Goal: Answer question/provide support: Share knowledge or assist other users

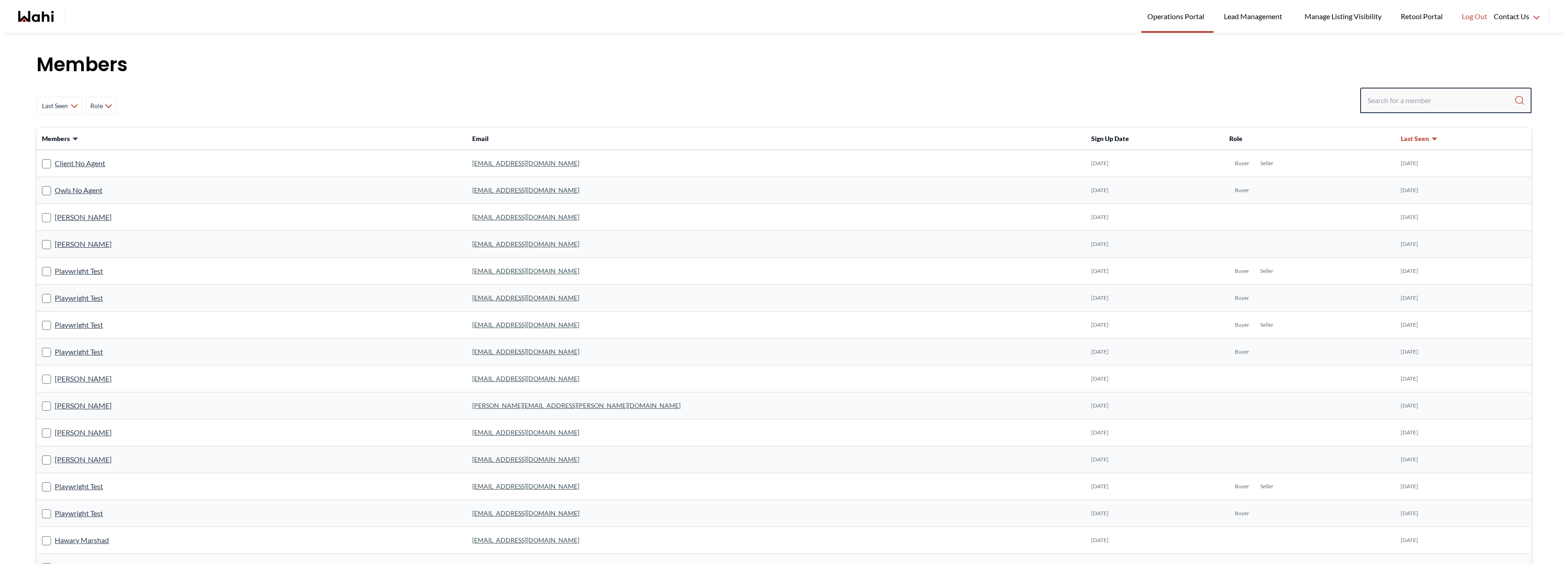
click at [1409, 99] on input "Search input" at bounding box center [1441, 100] width 147 height 16
type input "amelia dill"
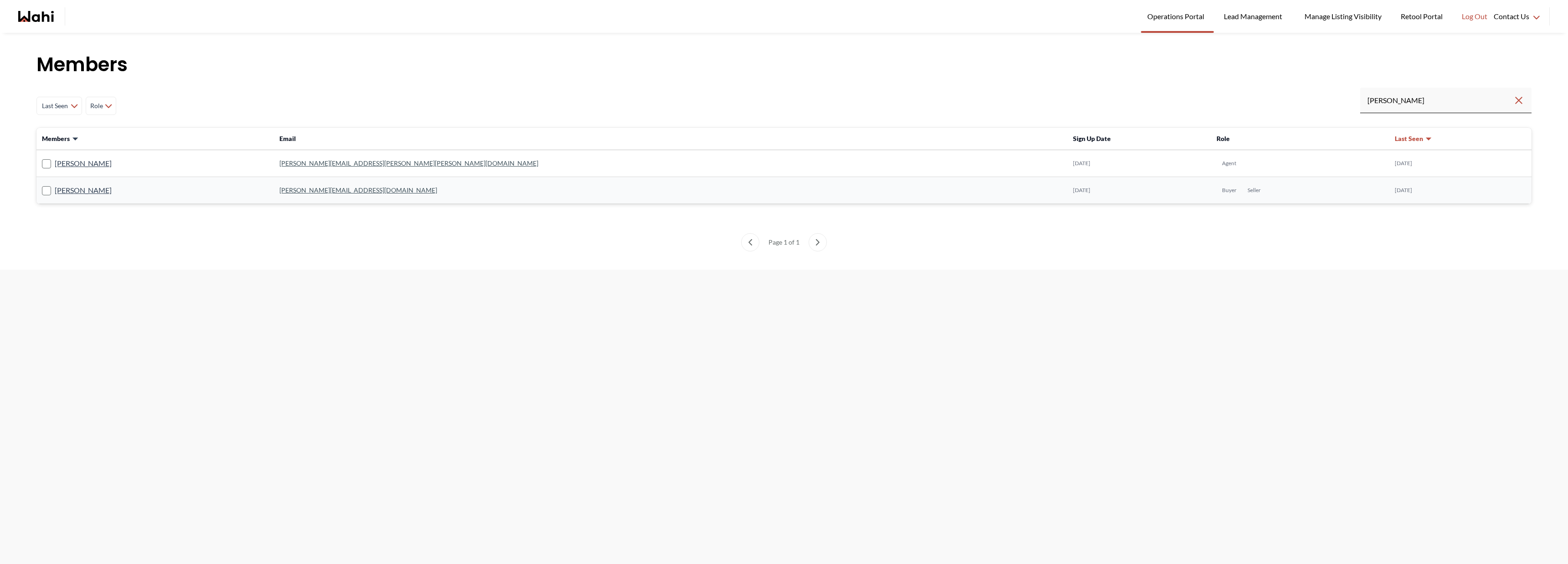
click at [92, 161] on div "[PERSON_NAME]" at bounding box center [155, 163] width 226 height 12
click at [83, 161] on link "[PERSON_NAME]" at bounding box center [83, 163] width 57 height 12
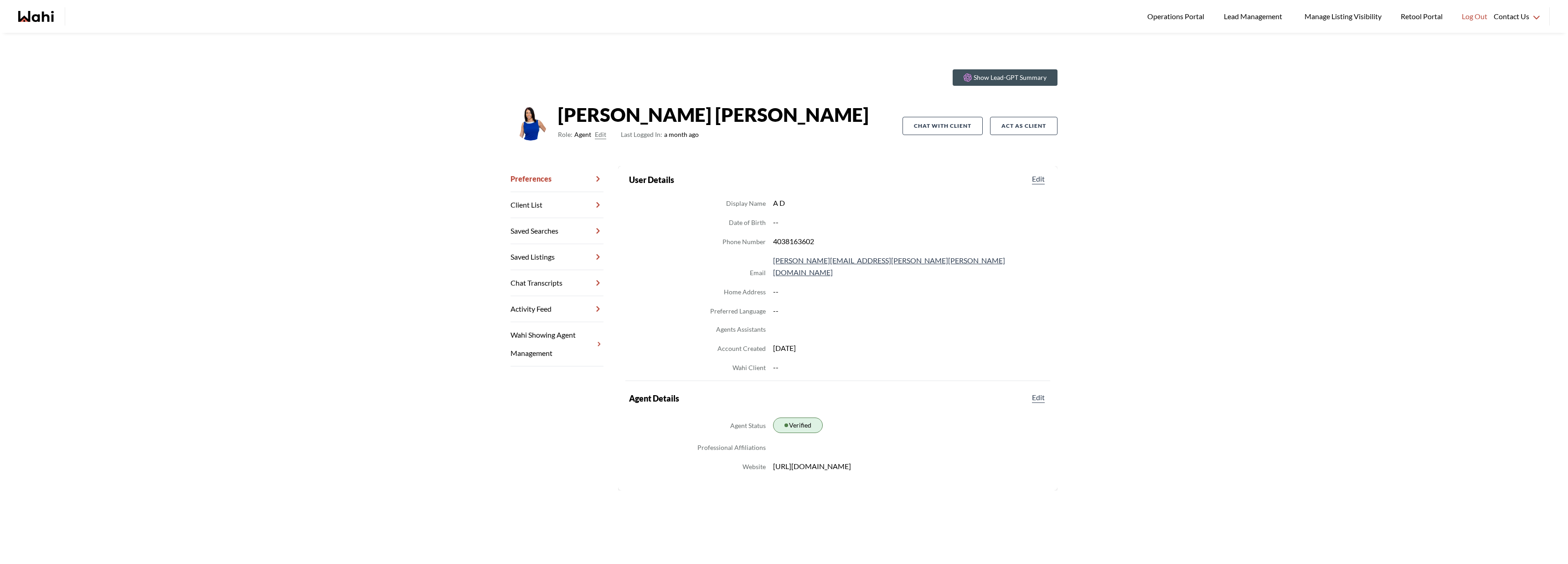
click at [527, 272] on link "Chat Transcripts" at bounding box center [557, 283] width 93 height 26
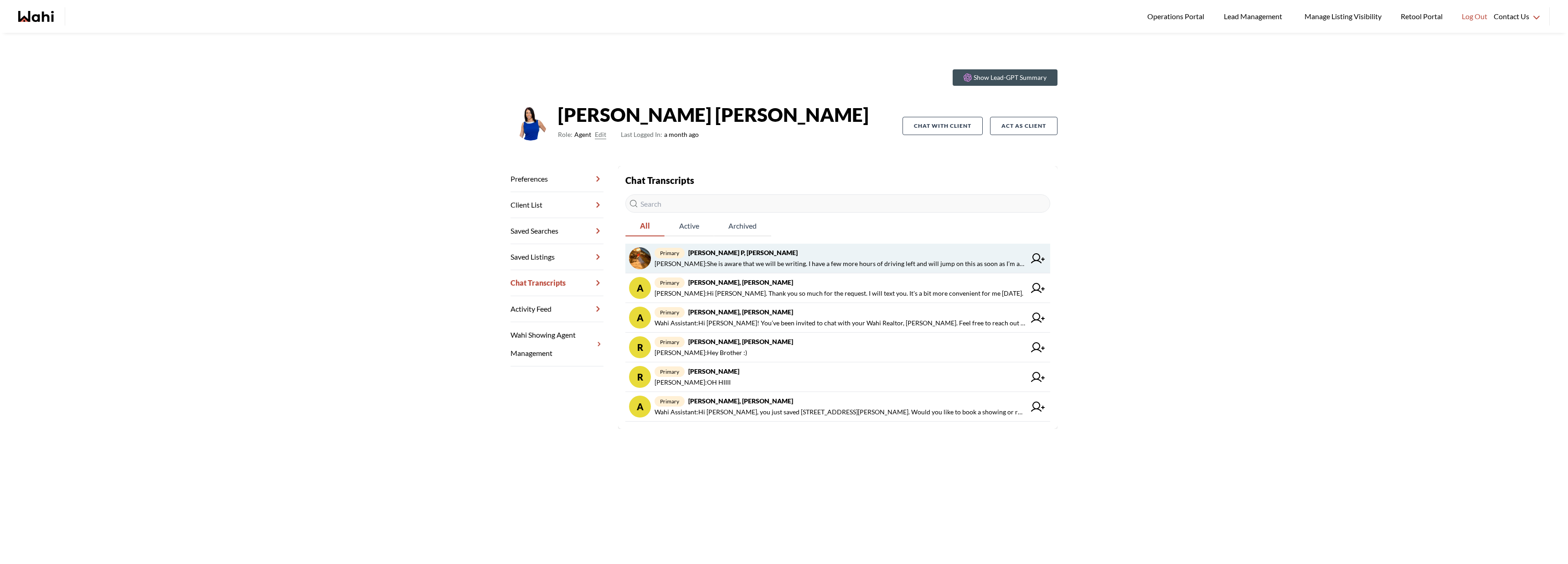
click at [830, 266] on span "Amelia Dill : She is aware that we will be writing. I have a few more hours of …" at bounding box center [840, 264] width 371 height 11
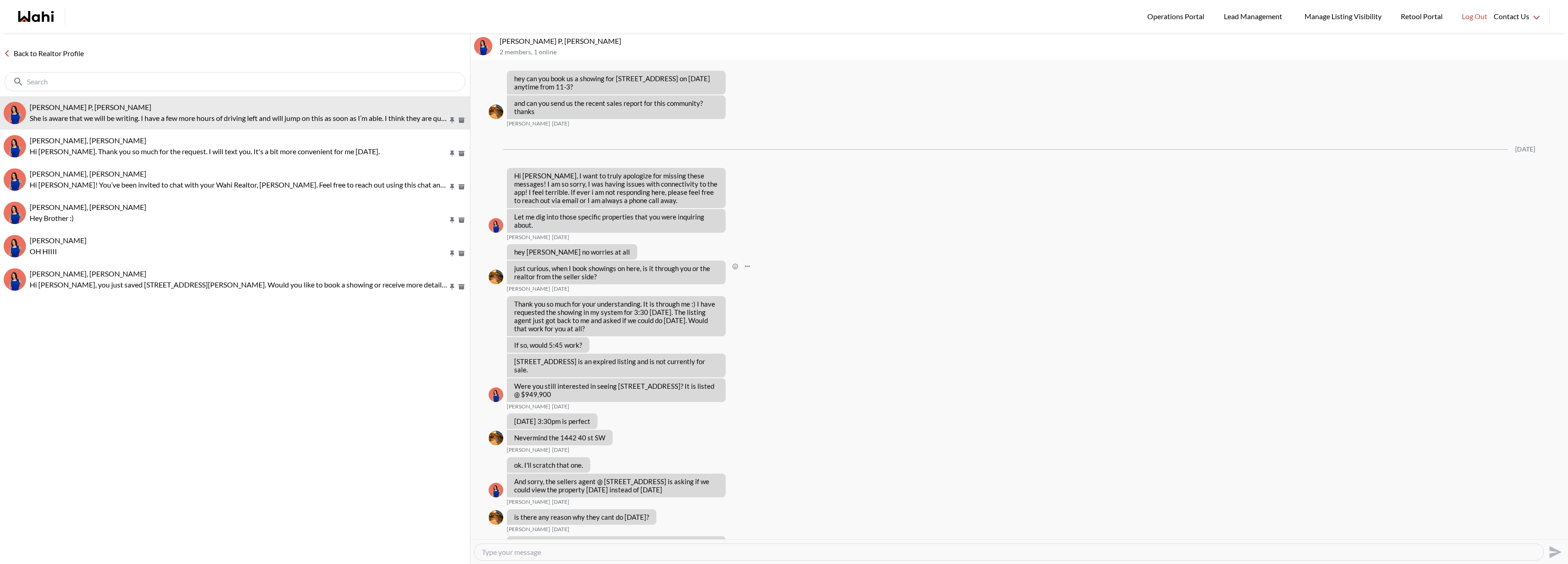
scroll to position [582, 0]
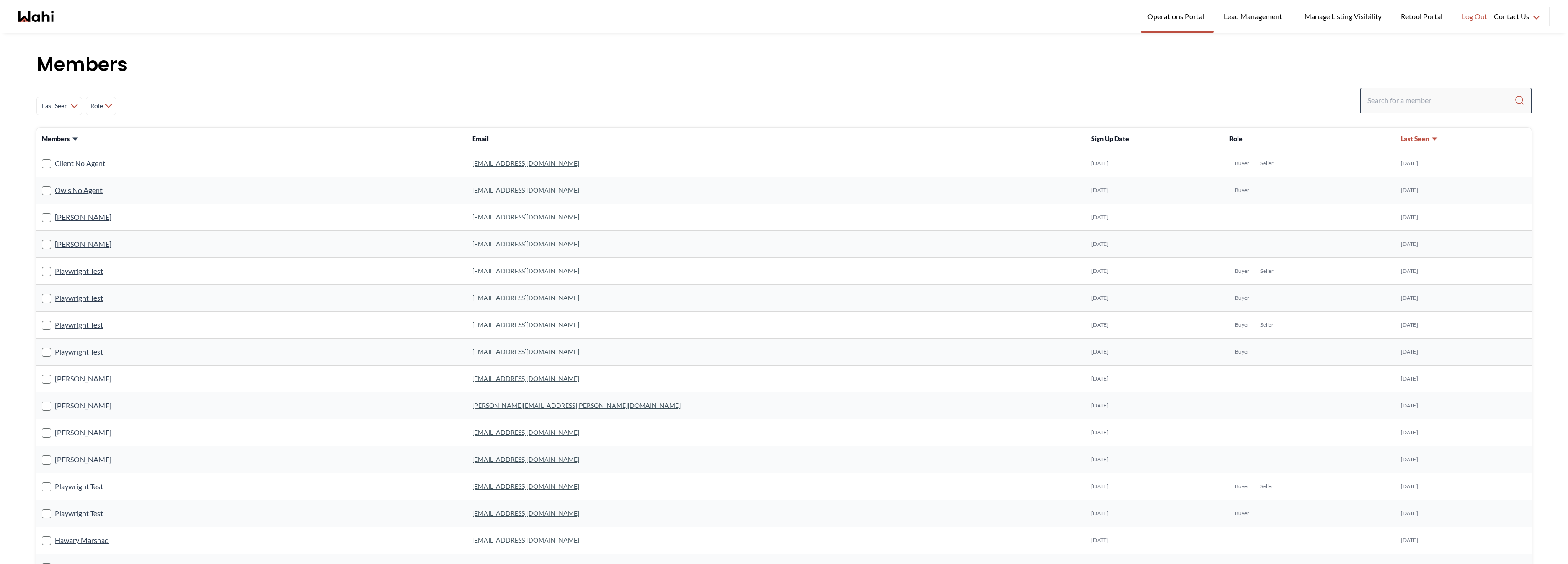
drag, startPoint x: 1382, startPoint y: 113, endPoint x: 1391, endPoint y: 103, distance: 13.5
click at [1382, 113] on div "Last Seen Less day than 1 day ago 1 day ago - 3 days ago 3 days ago - 1 week ag…" at bounding box center [784, 106] width 1495 height 37
click at [1391, 103] on input "Search input" at bounding box center [1441, 100] width 147 height 16
type input "amelia dill"
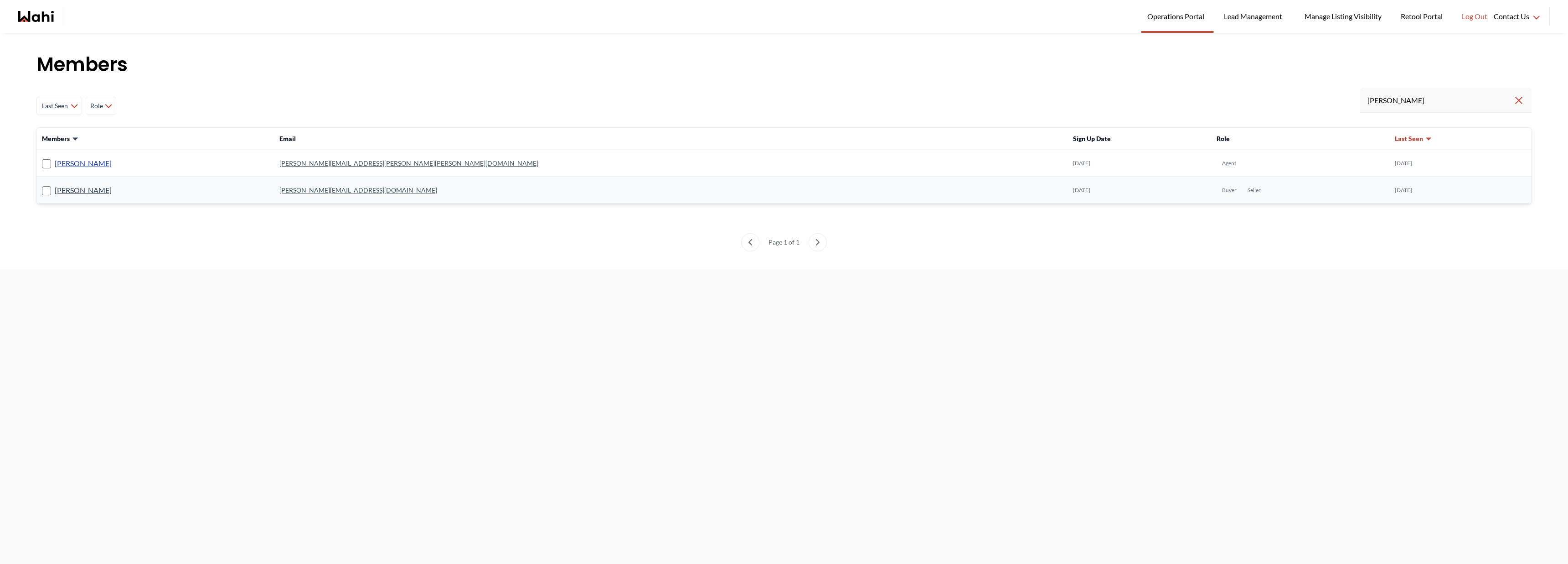
click at [82, 165] on link "[PERSON_NAME]" at bounding box center [83, 163] width 57 height 12
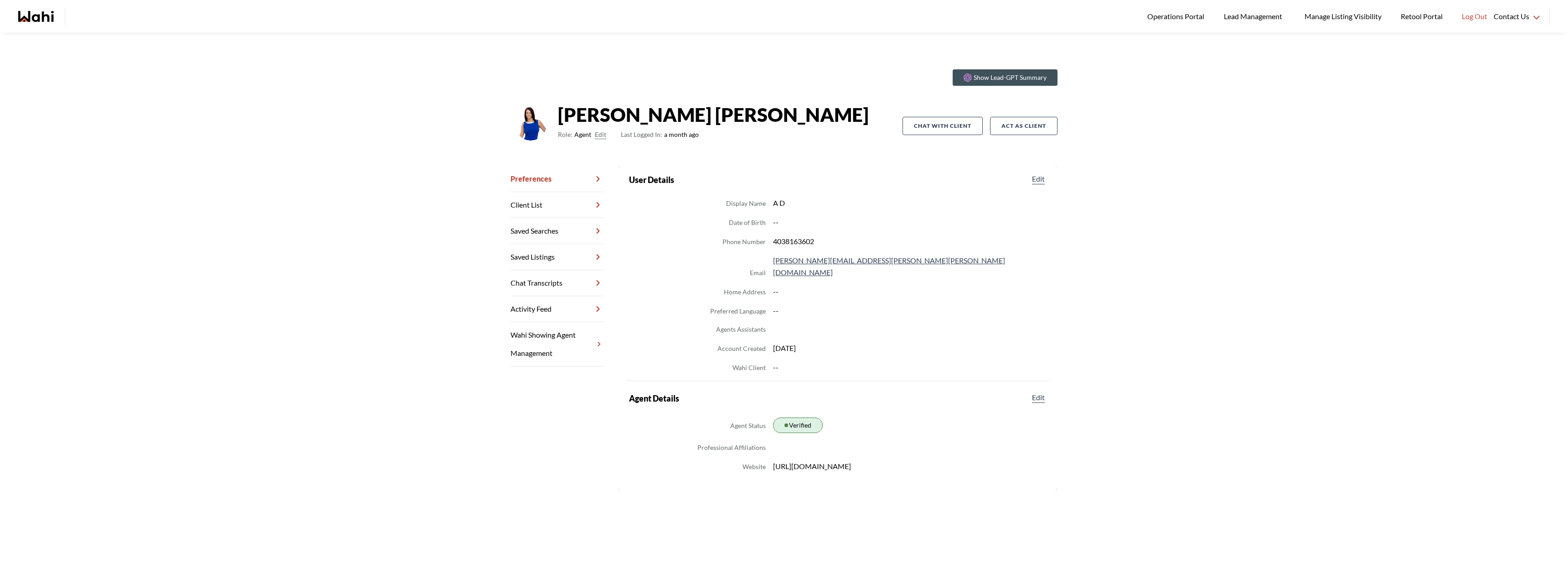
click at [550, 202] on link "Client List" at bounding box center [557, 205] width 93 height 26
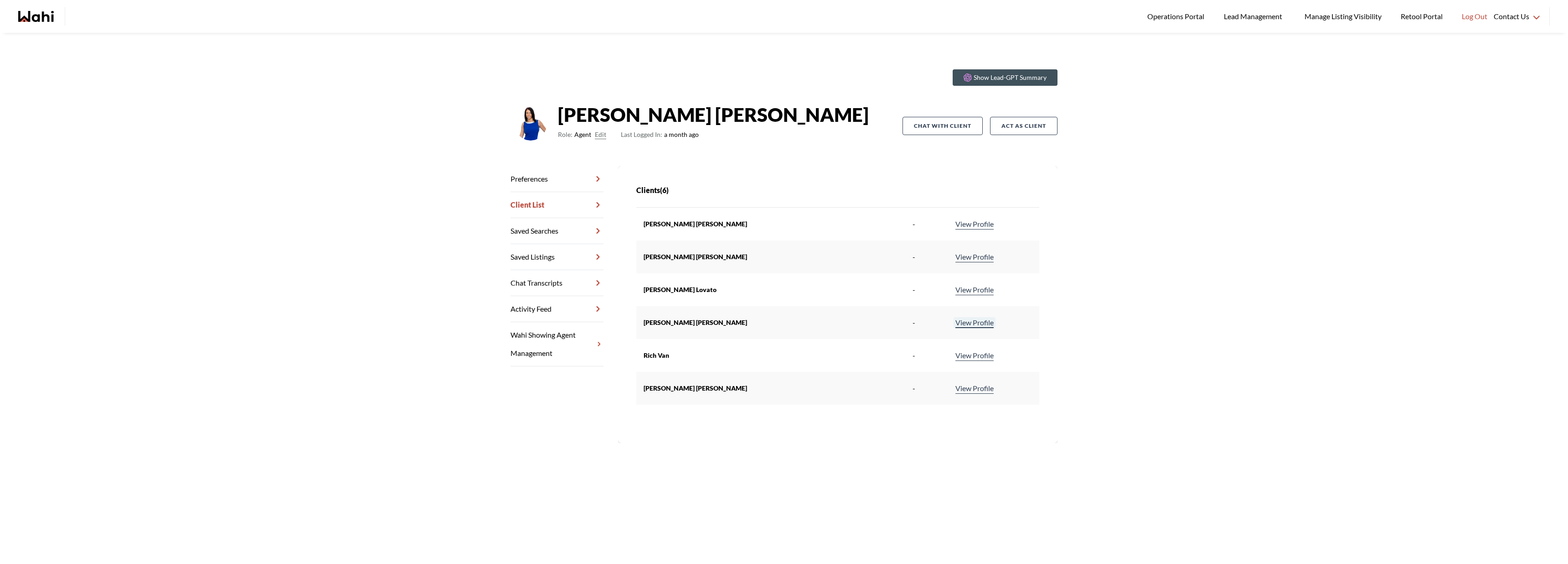
click at [954, 323] on link "View Profile" at bounding box center [975, 322] width 42 height 11
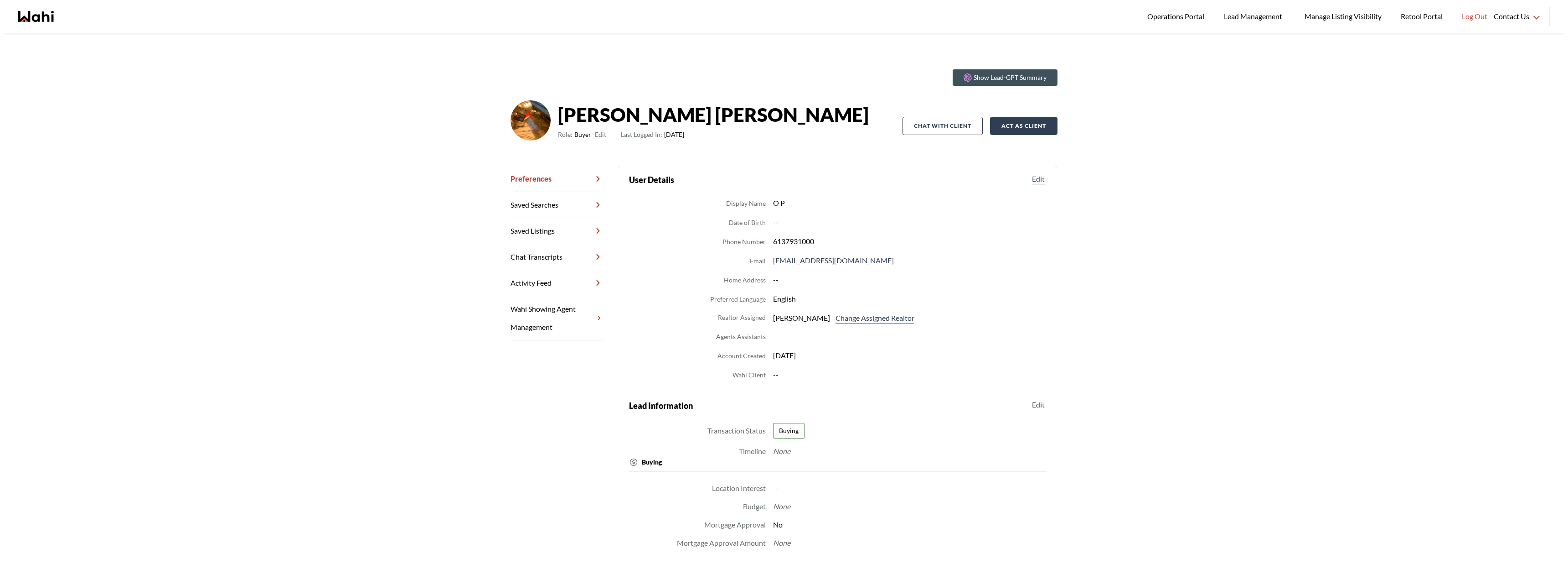
click at [1017, 133] on button "Act as Client" at bounding box center [1023, 126] width 68 height 18
click at [1015, 133] on button "Act as Client" at bounding box center [1023, 126] width 68 height 18
click at [575, 226] on link "Saved Listings" at bounding box center [557, 231] width 93 height 26
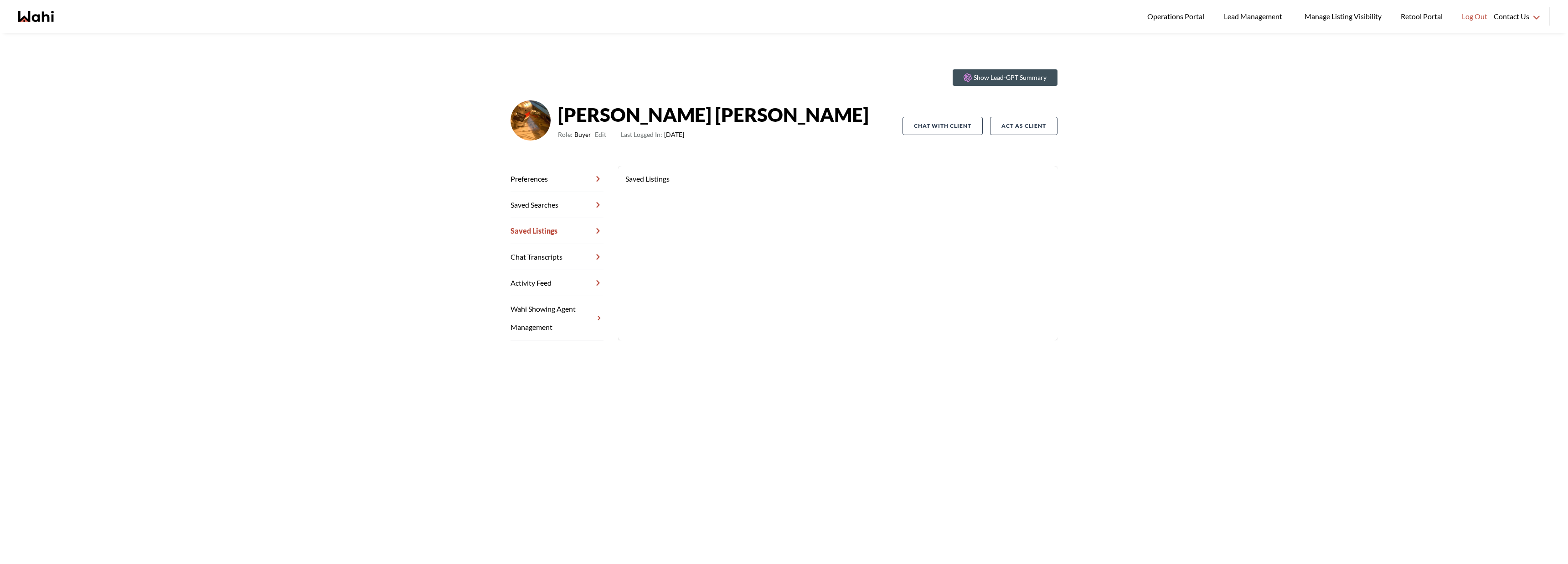
click at [565, 177] on link "Preferences" at bounding box center [557, 179] width 93 height 26
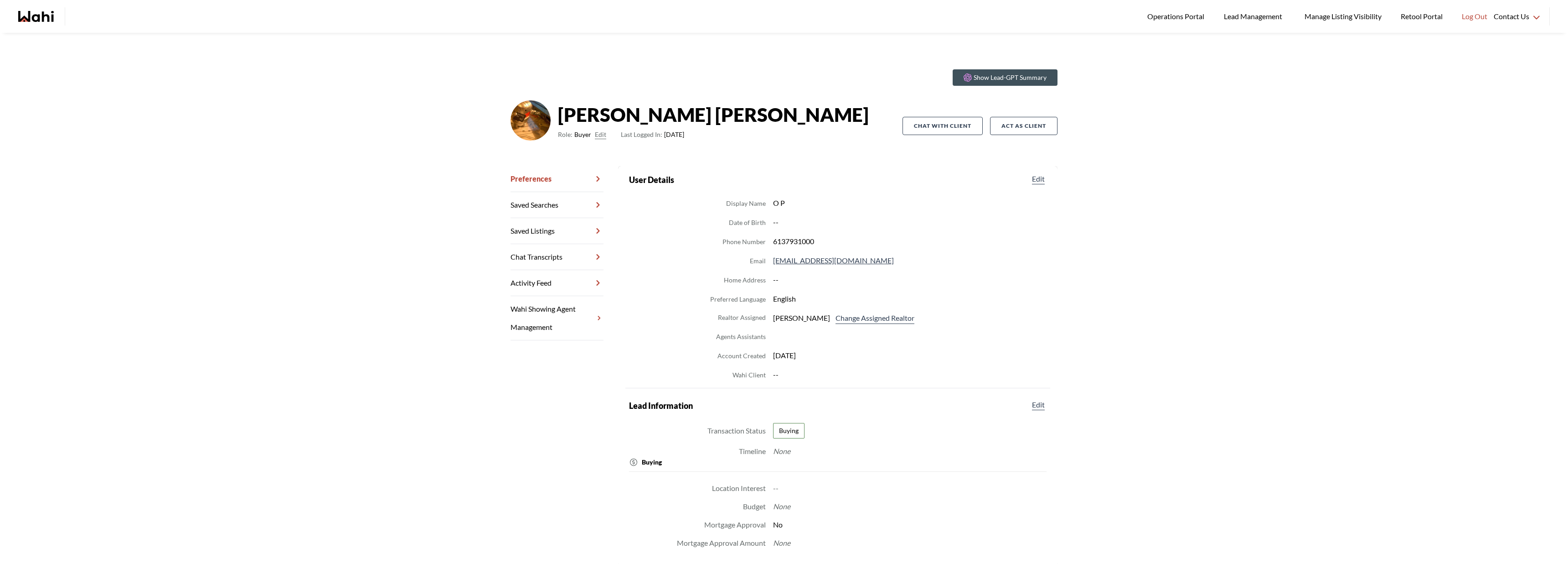
click at [559, 317] on link "Wahi Showing Agent Management" at bounding box center [557, 318] width 93 height 44
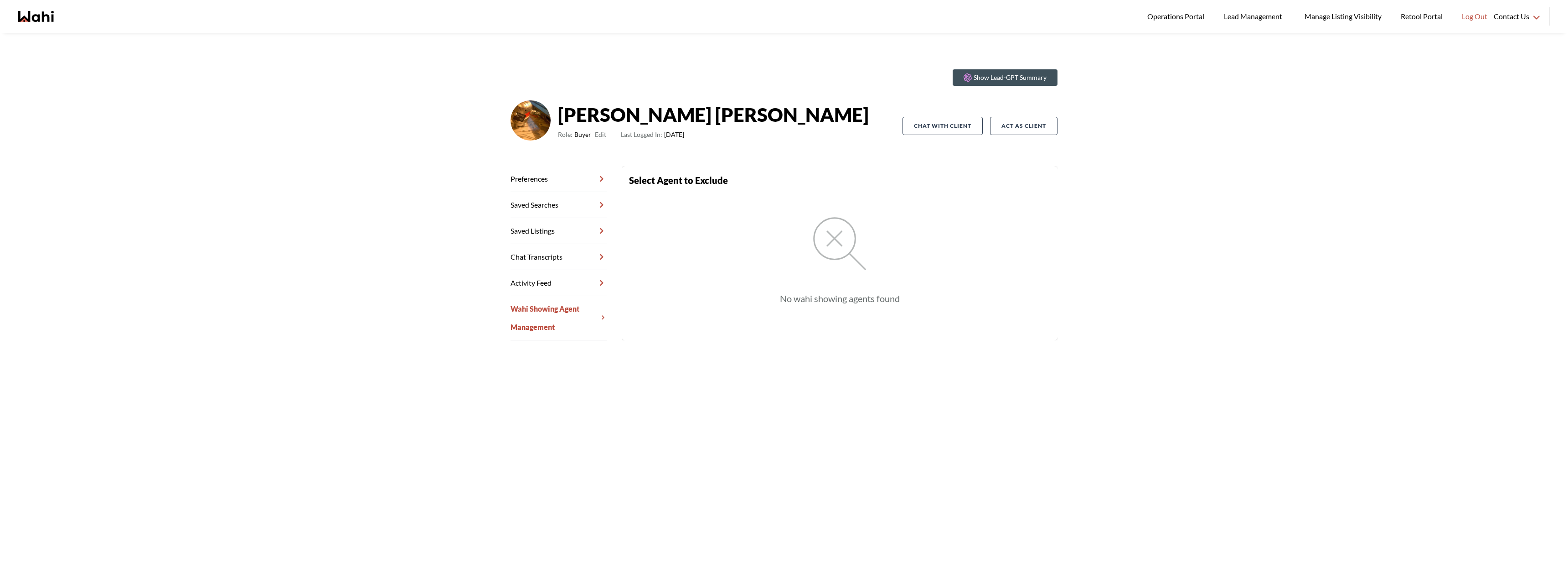
click at [550, 179] on link "Preferences" at bounding box center [559, 179] width 97 height 26
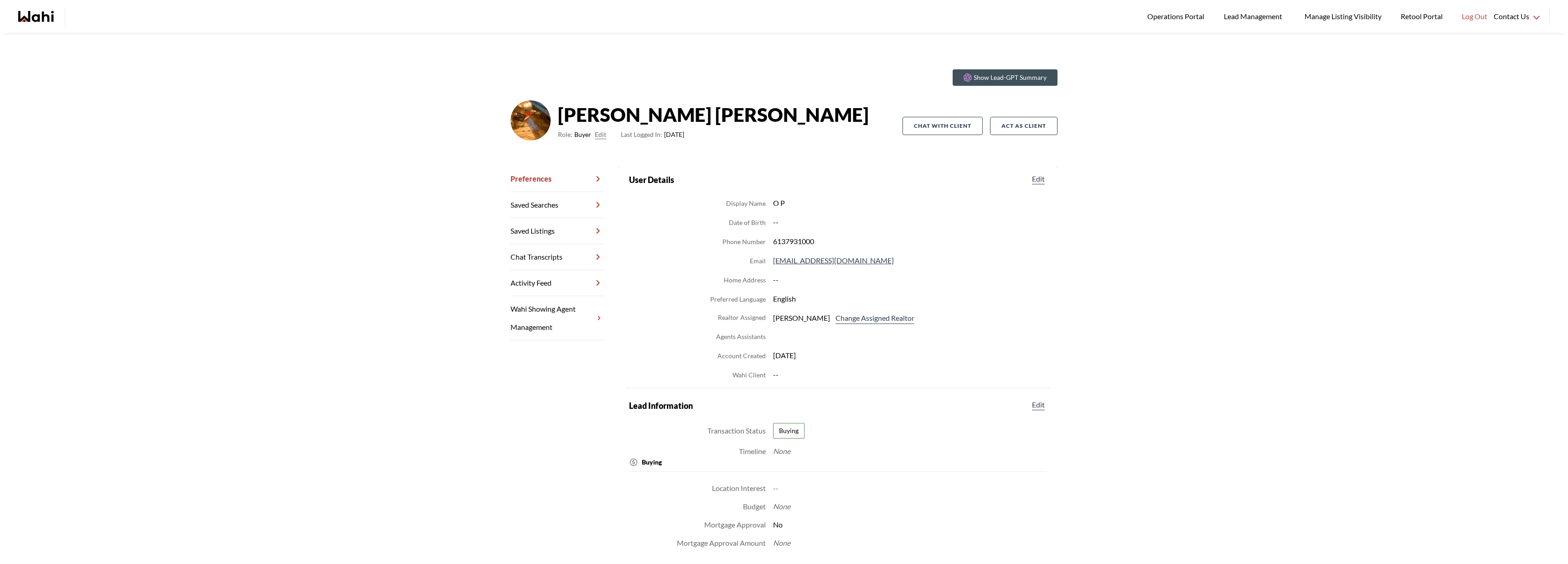
click at [43, 18] on icon "Wahi homepage" at bounding box center [43, 16] width 22 height 11
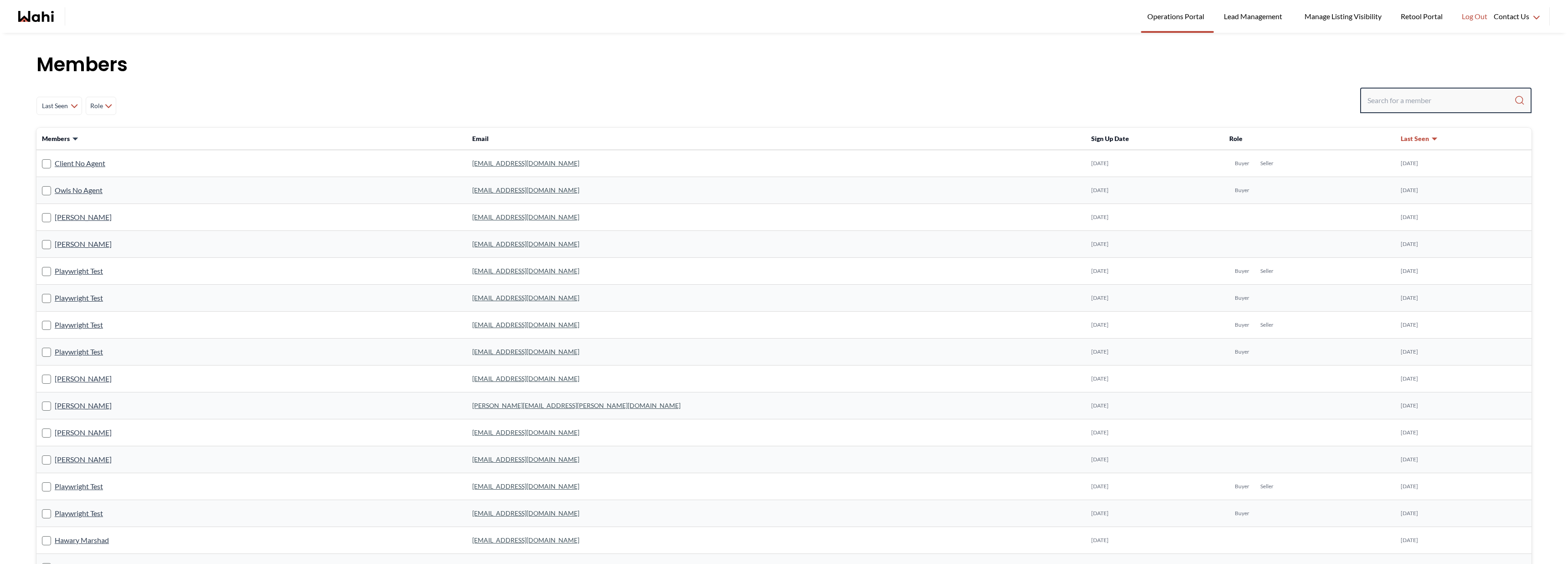
click at [1404, 93] on input "Search input" at bounding box center [1441, 100] width 147 height 16
type input "sasha"
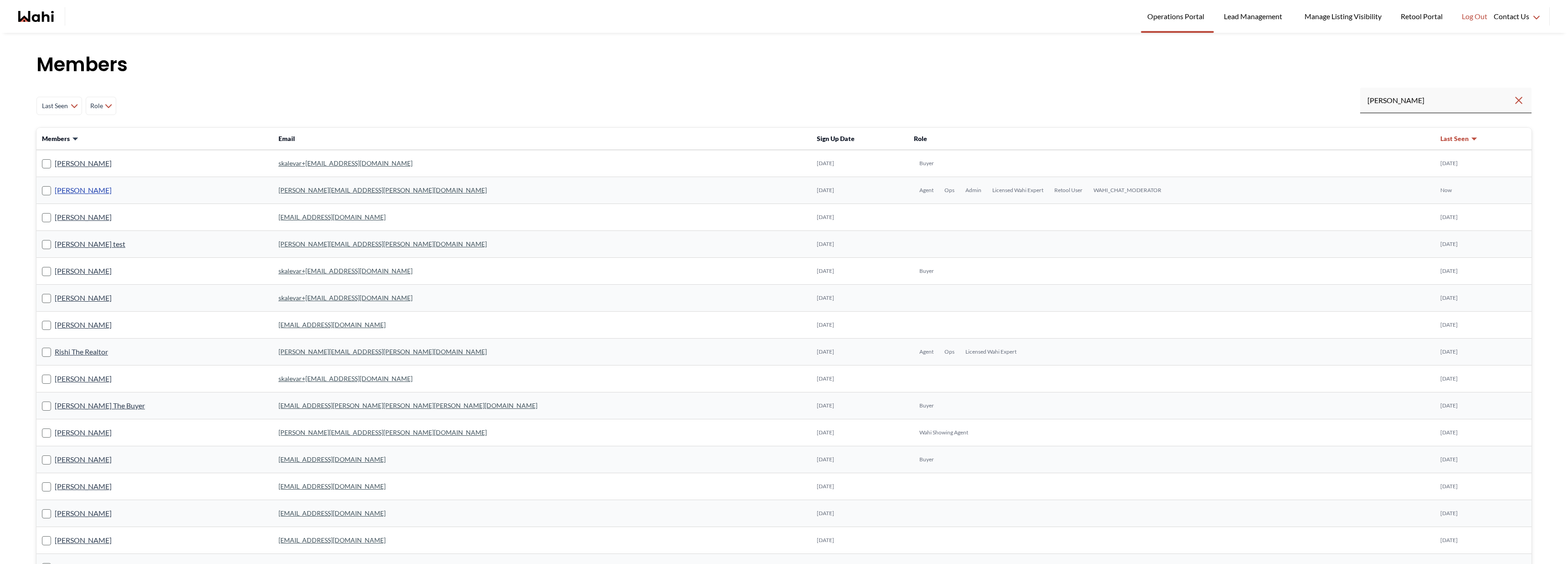
click at [66, 186] on link "Sasha Kalevar" at bounding box center [83, 190] width 57 height 12
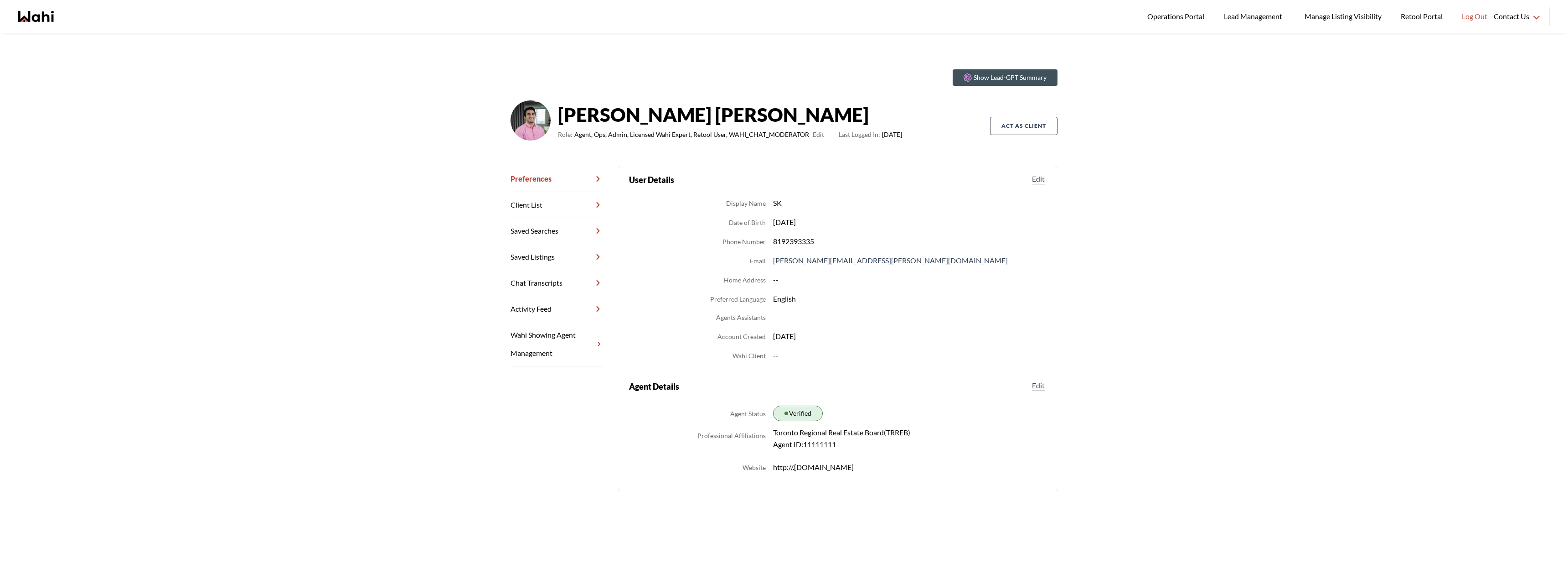
click at [813, 136] on button "Edit" at bounding box center [818, 135] width 12 height 11
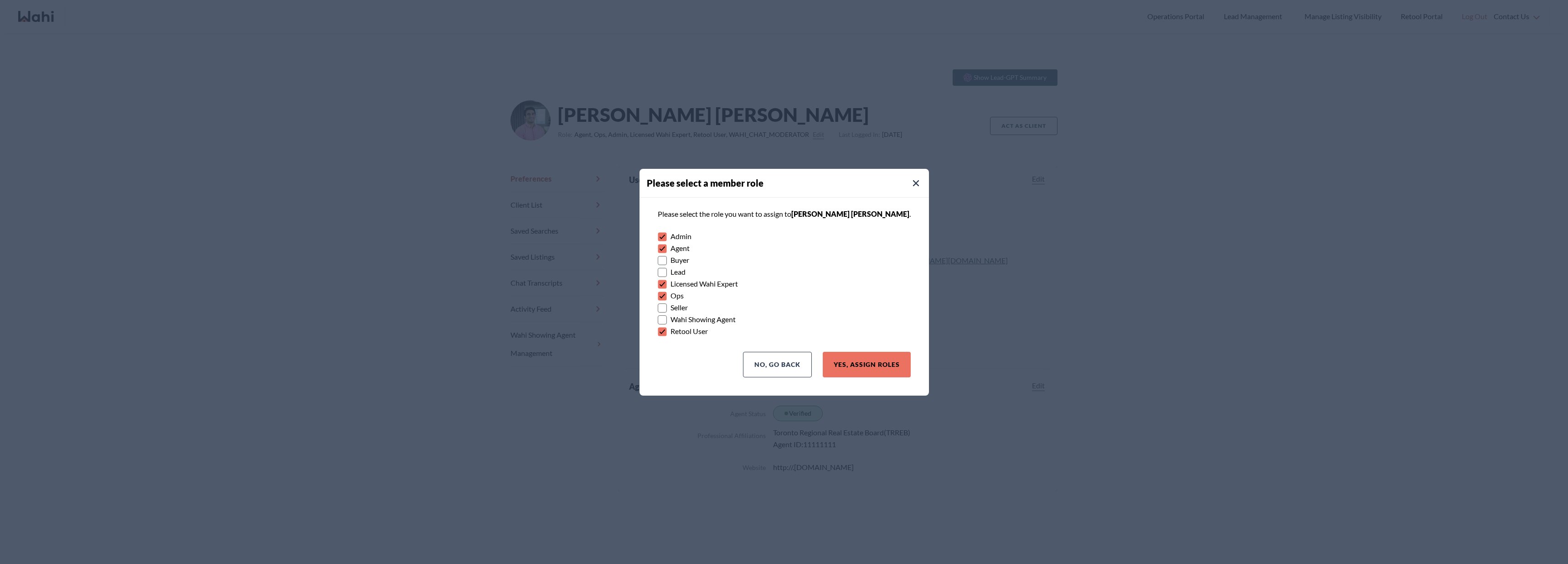
click at [464, 160] on div at bounding box center [784, 282] width 1568 height 564
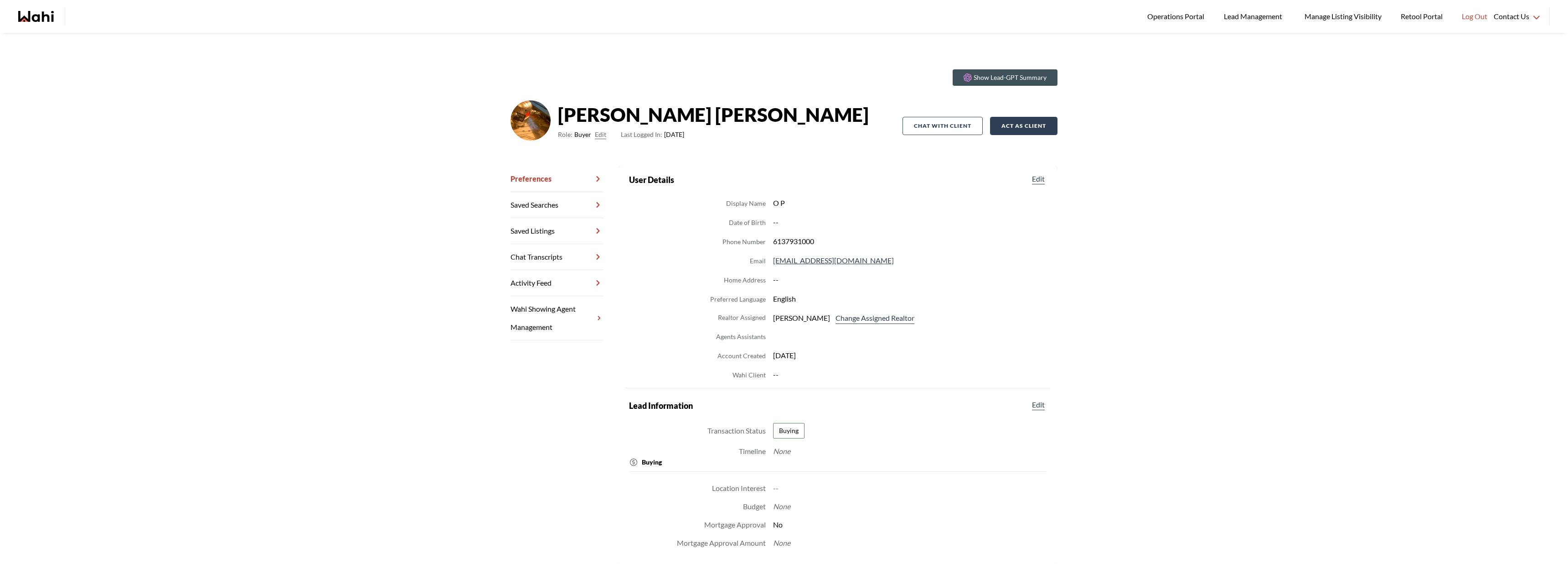
click at [1010, 130] on button "Act as Client" at bounding box center [1023, 126] width 68 height 18
click at [1203, 192] on div "Show Lead-GPT Summary [PERSON_NAME] Role: Buyer Edit Last Logged In: [DATE] Cha…" at bounding box center [784, 315] width 1568 height 564
